Goal: Entertainment & Leisure: Browse casually

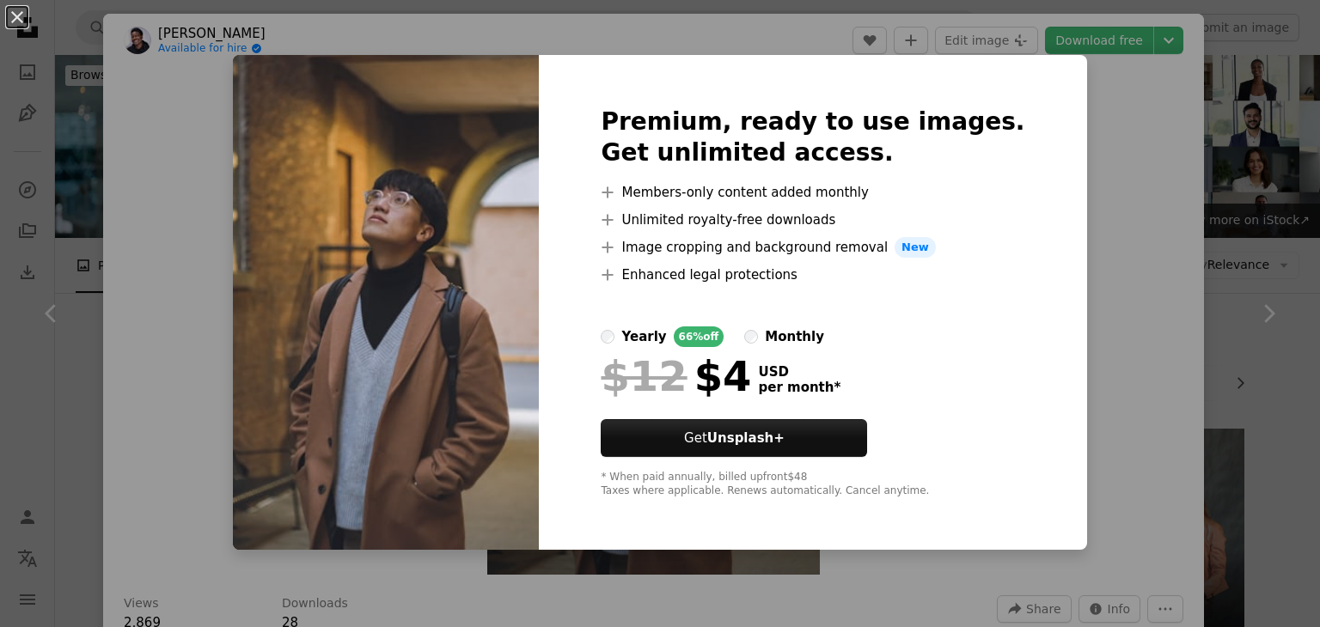
scroll to position [2194, 0]
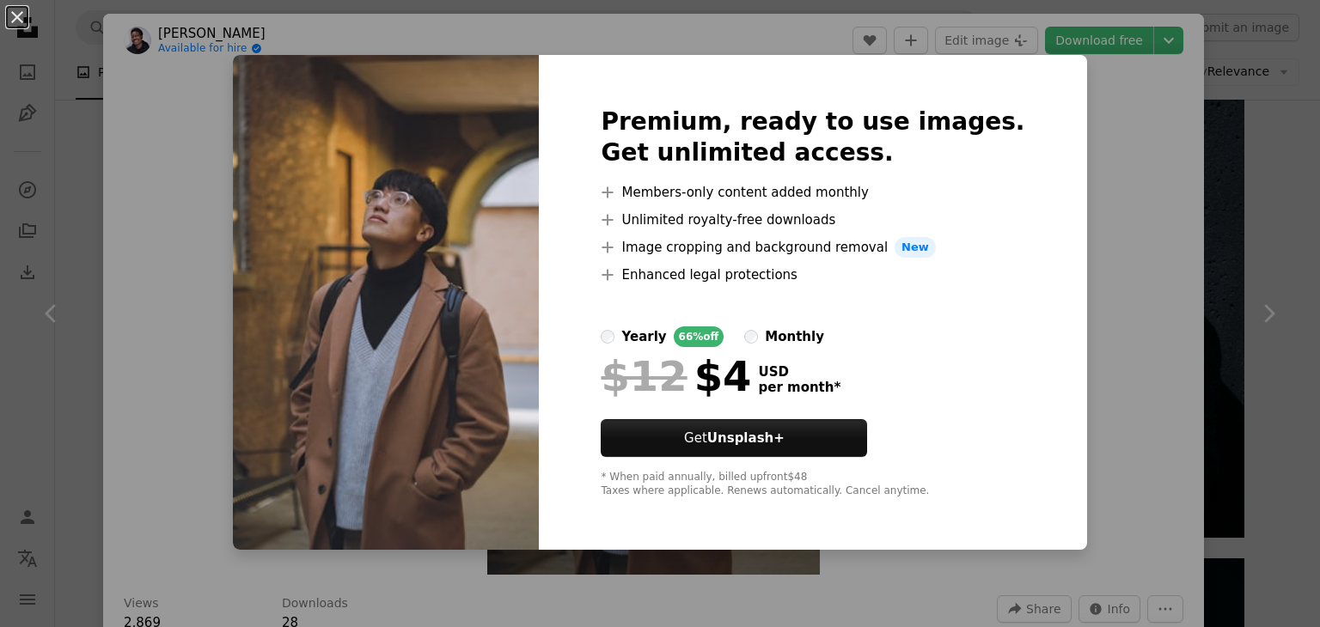
click at [15, 21] on button "An X shape" at bounding box center [17, 17] width 21 height 21
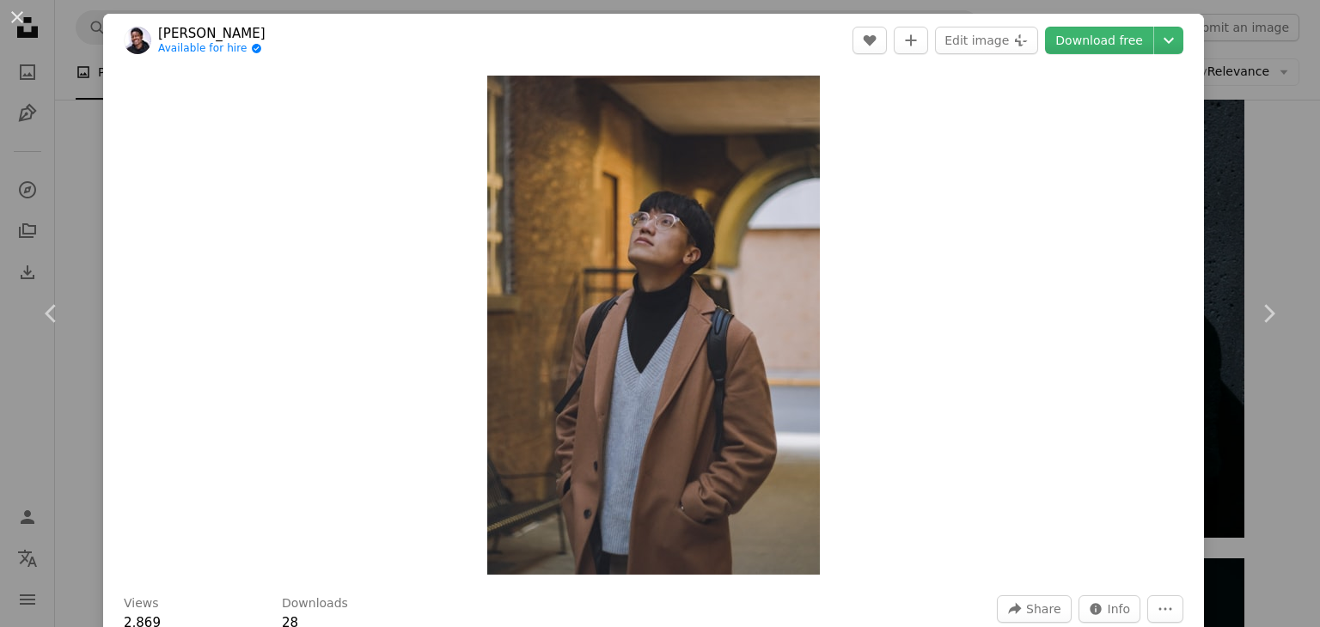
click at [1291, 175] on div "An X shape Chevron left Chevron right [PERSON_NAME] Available for hire A checkm…" at bounding box center [660, 313] width 1320 height 627
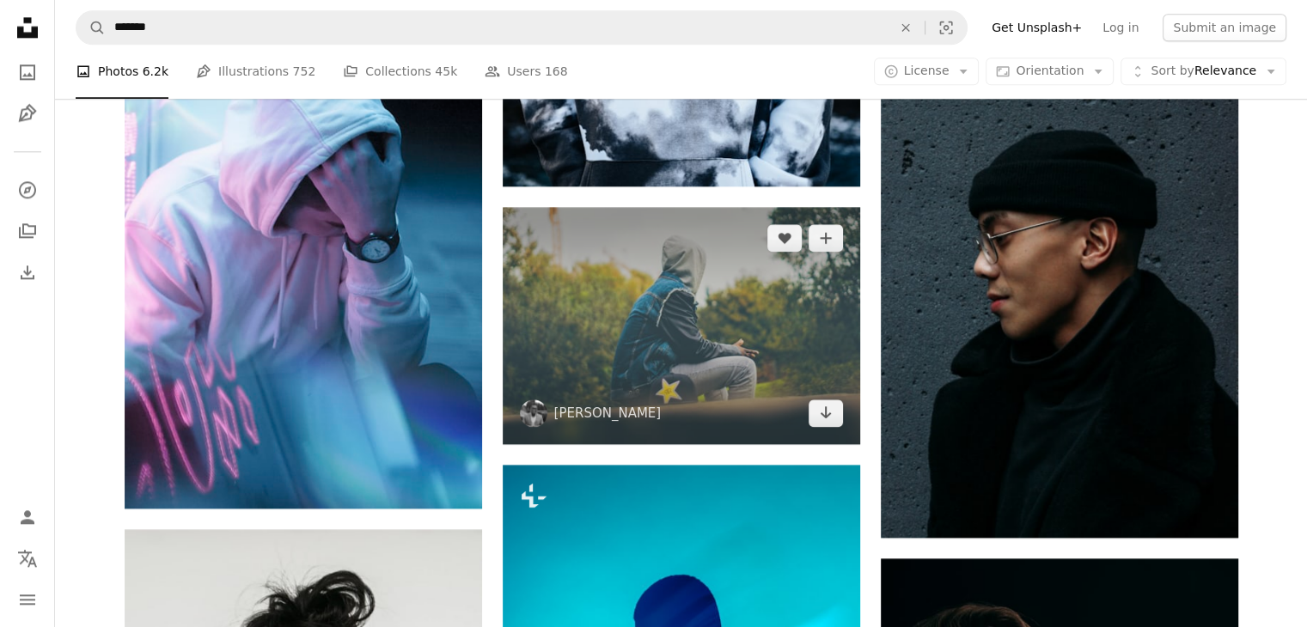
click at [691, 345] on img at bounding box center [681, 325] width 357 height 237
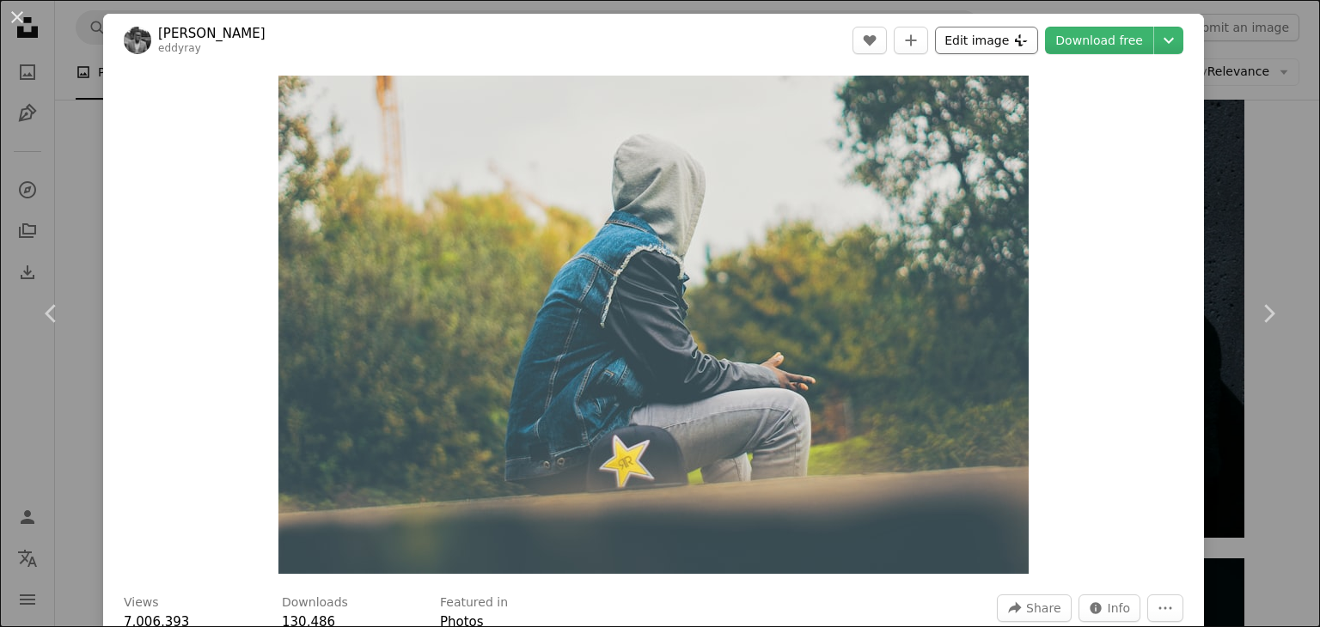
click at [1015, 27] on button "Edit image Plus sign for Unsplash+" at bounding box center [986, 40] width 103 height 27
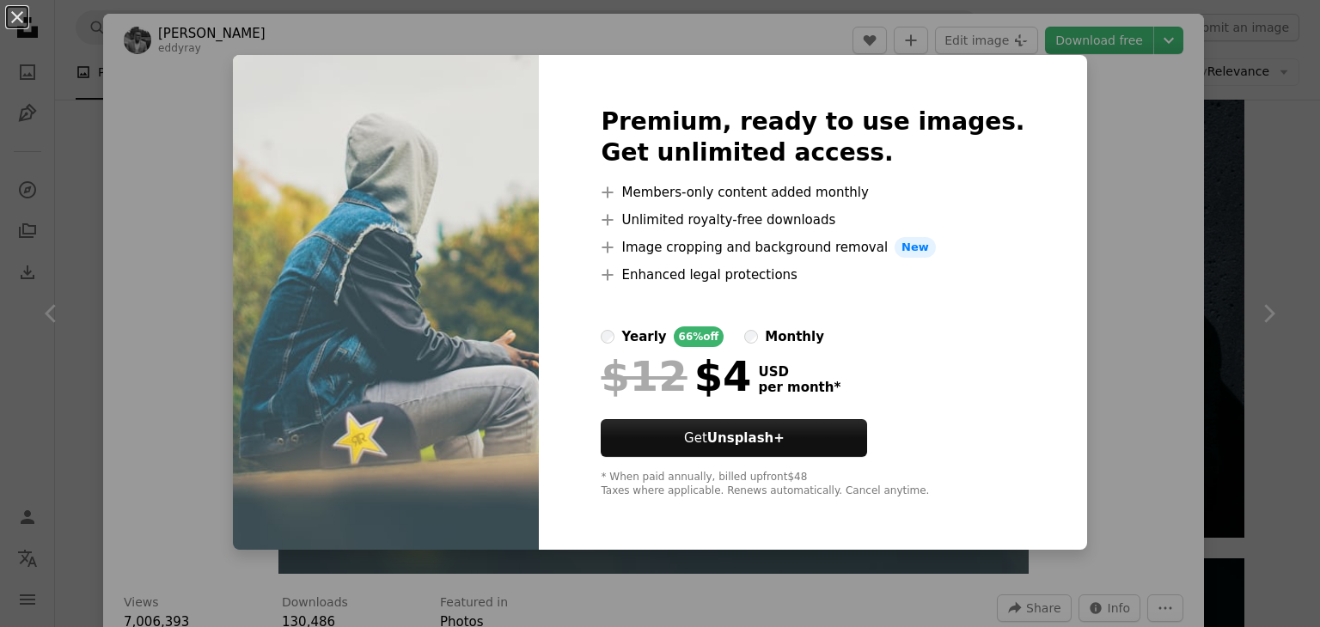
click at [13, 13] on button "An X shape" at bounding box center [17, 17] width 21 height 21
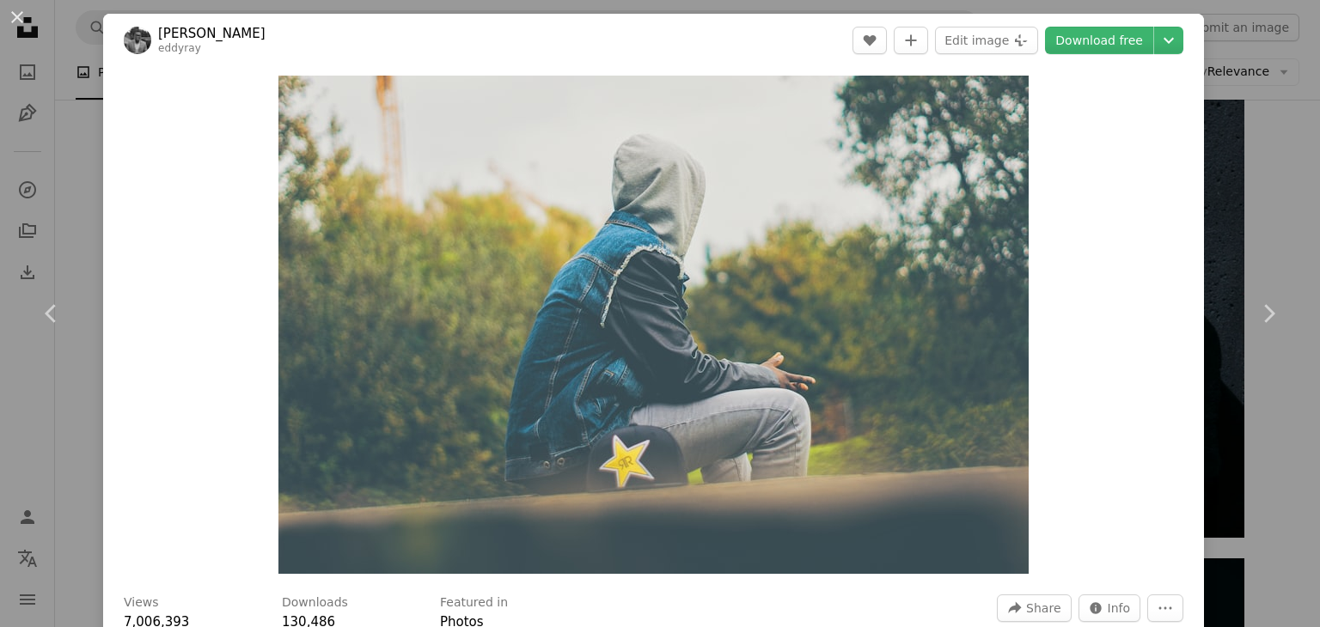
scroll to position [548, 0]
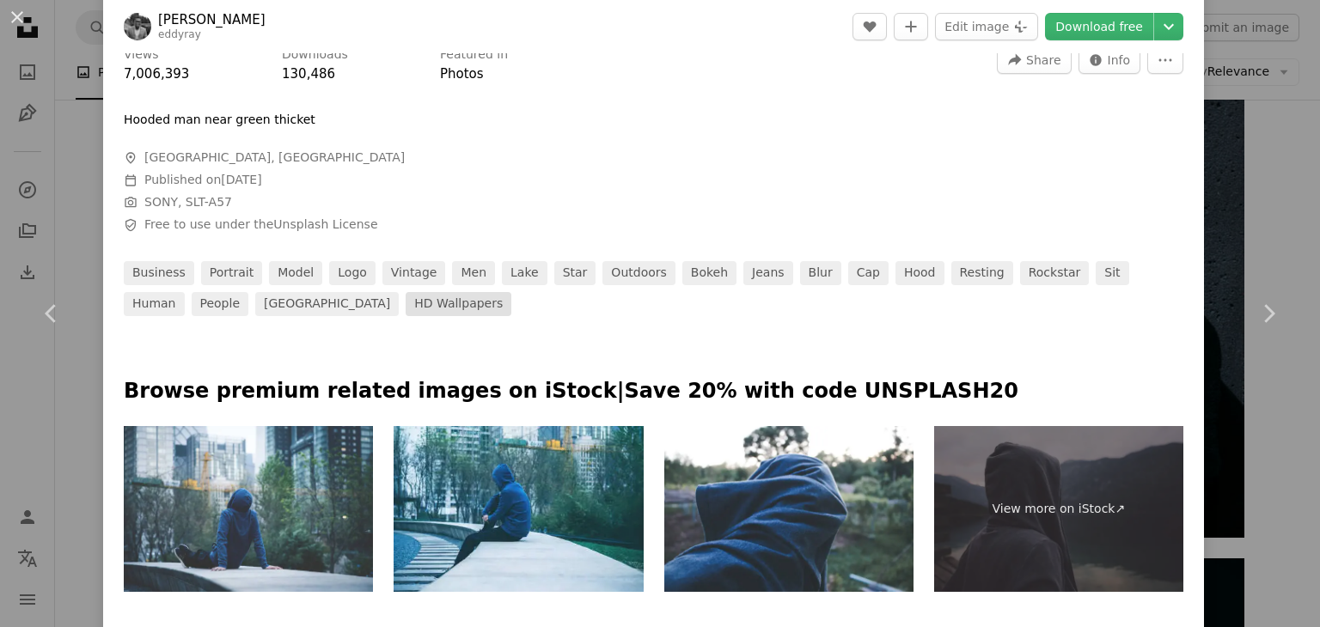
click at [406, 304] on link "HD Wallpapers" at bounding box center [459, 304] width 106 height 24
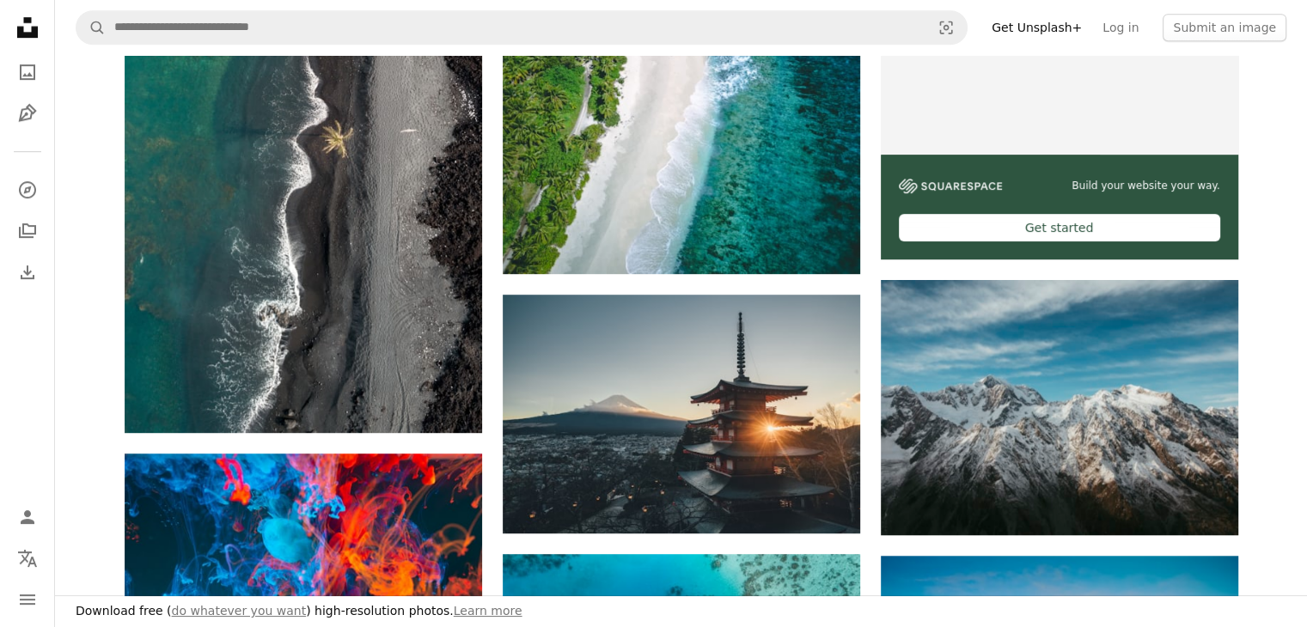
scroll to position [475, 0]
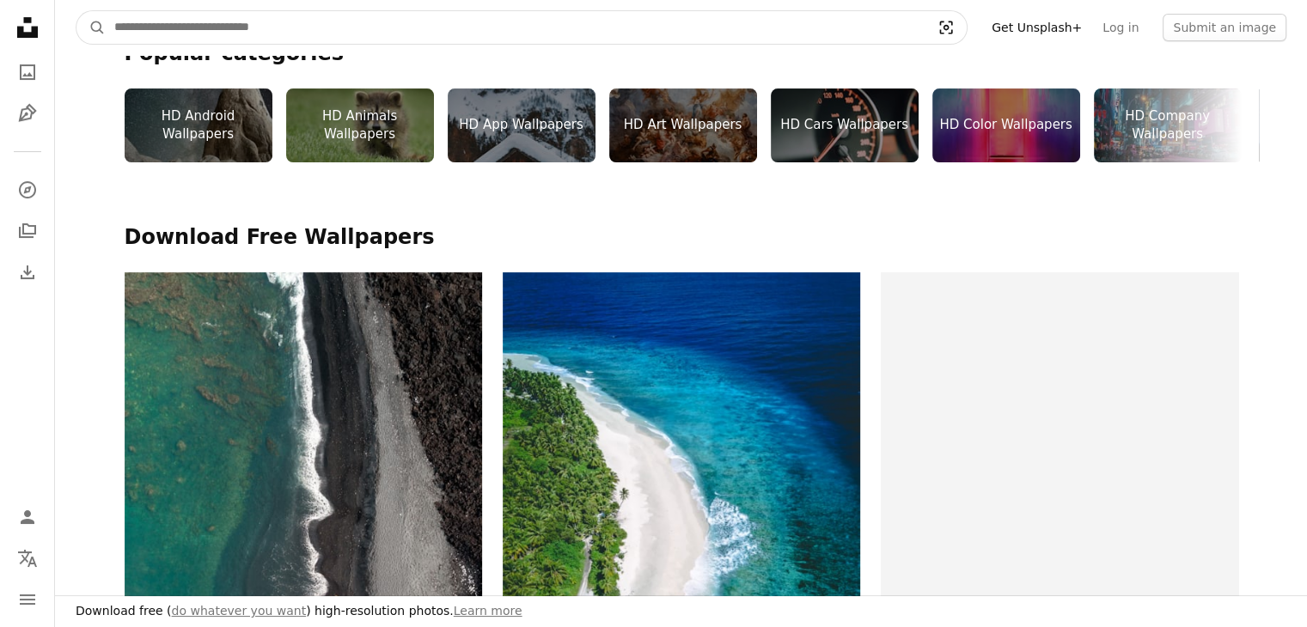
click at [967, 19] on icon "Visual search" at bounding box center [945, 27] width 41 height 17
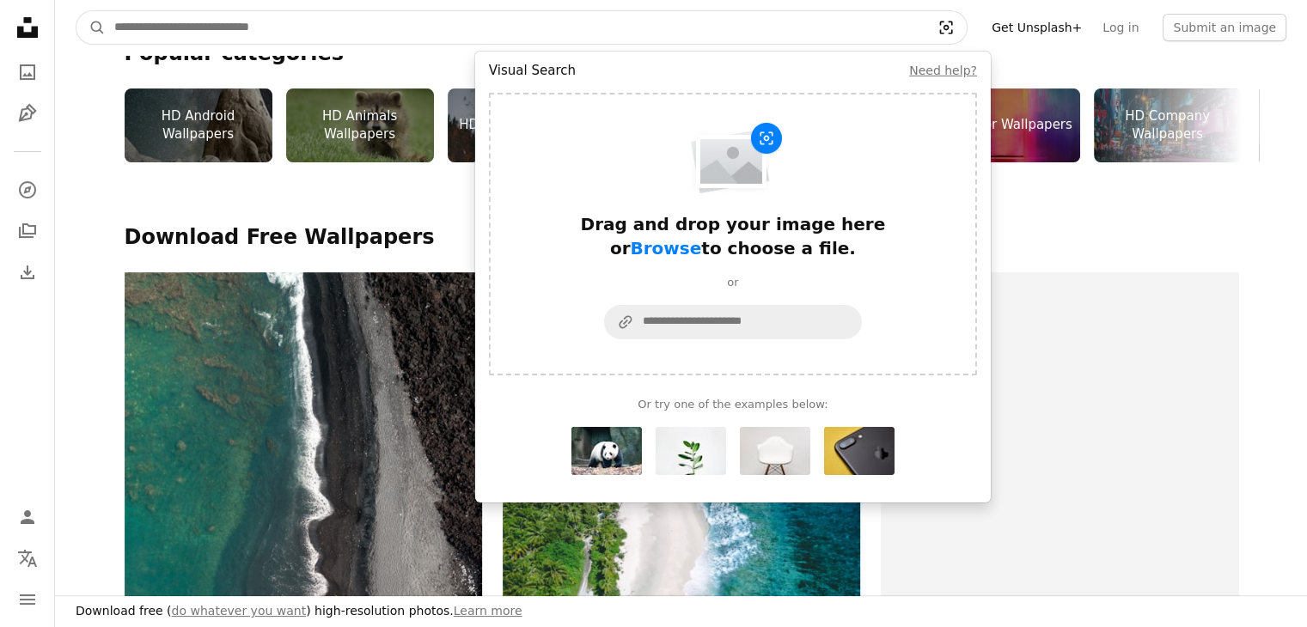
click at [967, 23] on icon "Visual search" at bounding box center [945, 27] width 41 height 17
